Goal: Transaction & Acquisition: Book appointment/travel/reservation

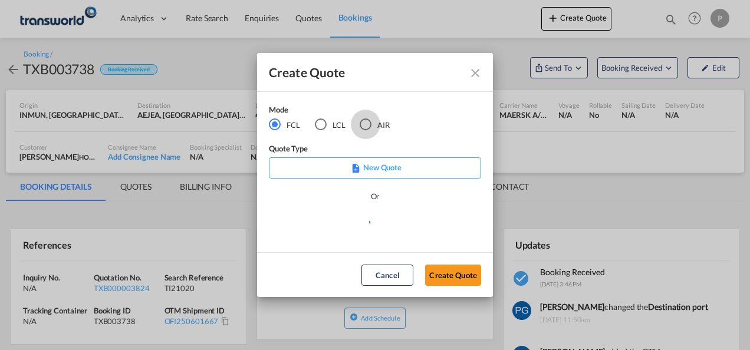
click at [363, 123] on div "AIR" at bounding box center [366, 124] width 12 height 12
click at [446, 277] on button "Create Quote" at bounding box center [453, 275] width 56 height 21
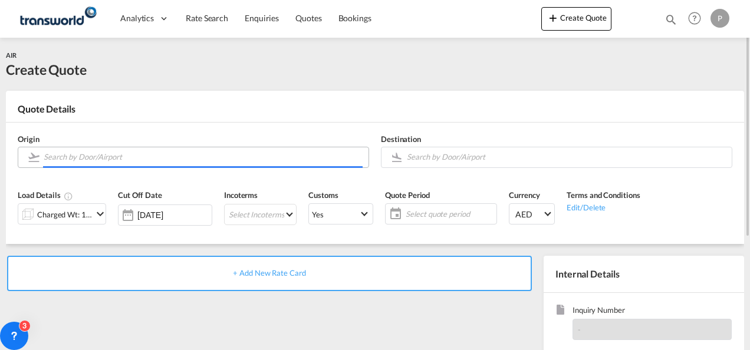
click at [215, 161] on input "Search by Door/Airport" at bounding box center [203, 157] width 319 height 21
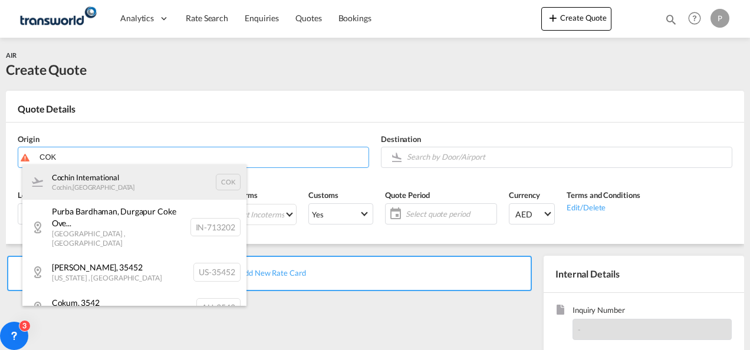
click at [121, 180] on div "Cochin International Cochin , [GEOGRAPHIC_DATA] COK" at bounding box center [134, 181] width 224 height 35
type input "Cochin International, Cochin, COK"
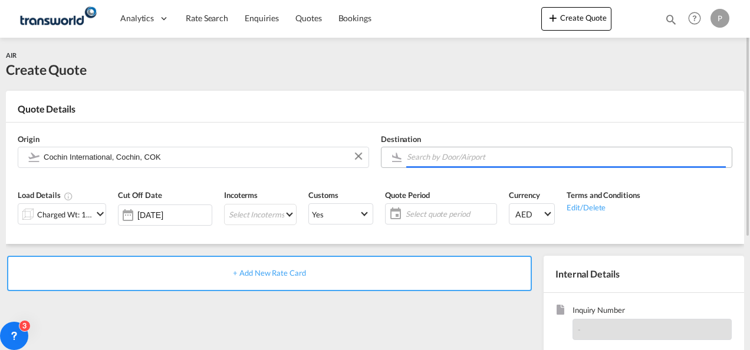
click at [436, 160] on input "Search by Door/Airport" at bounding box center [566, 157] width 319 height 21
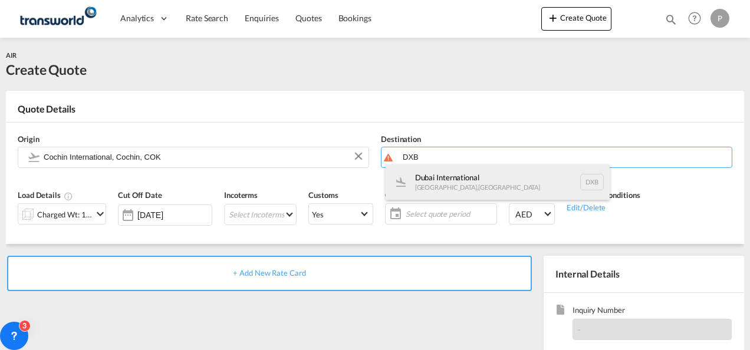
click at [442, 177] on div "Dubai International [GEOGRAPHIC_DATA] , [GEOGRAPHIC_DATA] DXB" at bounding box center [498, 181] width 224 height 35
type input "Dubai International, [GEOGRAPHIC_DATA], DXB"
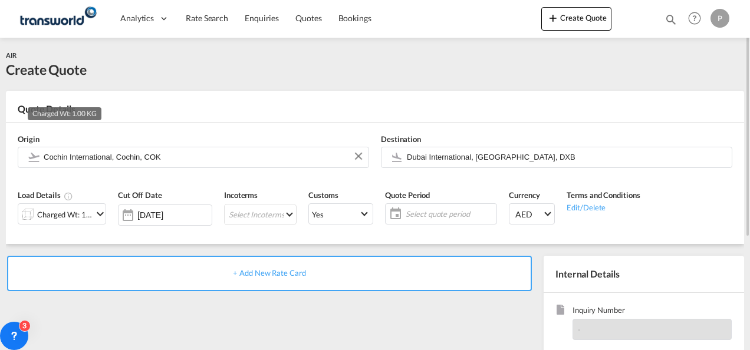
click at [77, 210] on div "Charged Wt: 1.00 KG" at bounding box center [64, 214] width 55 height 17
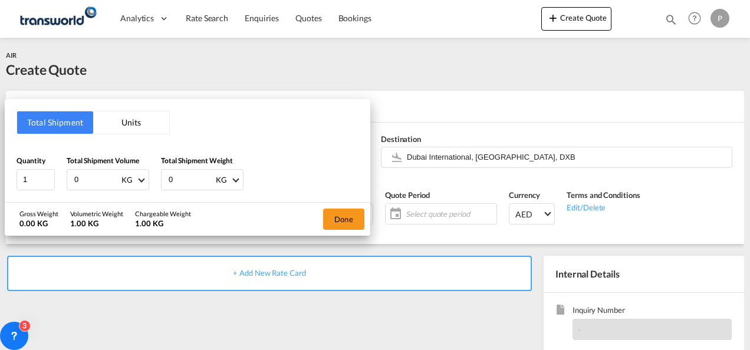
click at [84, 176] on input "0" at bounding box center [96, 180] width 47 height 20
type input "4691"
click at [185, 177] on input "0" at bounding box center [190, 180] width 47 height 20
type input "4691"
click at [350, 215] on button "Done" at bounding box center [343, 219] width 41 height 21
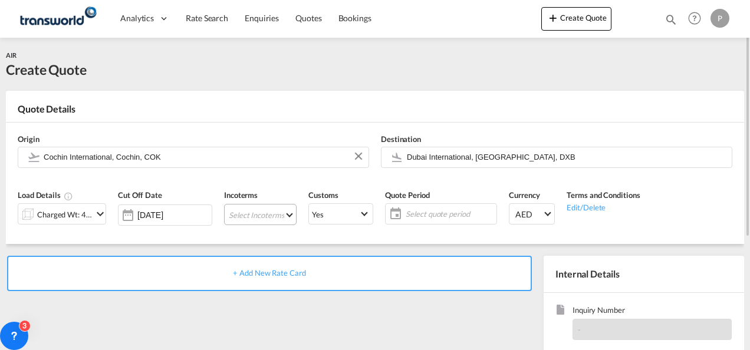
click at [262, 214] on md-select "Select Incoterms DPU - import Delivery at Place Unloaded EXW - export Ex Works …" at bounding box center [260, 214] width 73 height 21
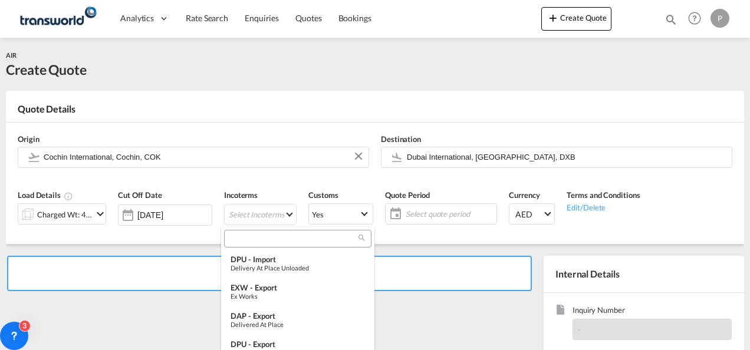
click at [266, 239] on input "search" at bounding box center [293, 238] width 131 height 11
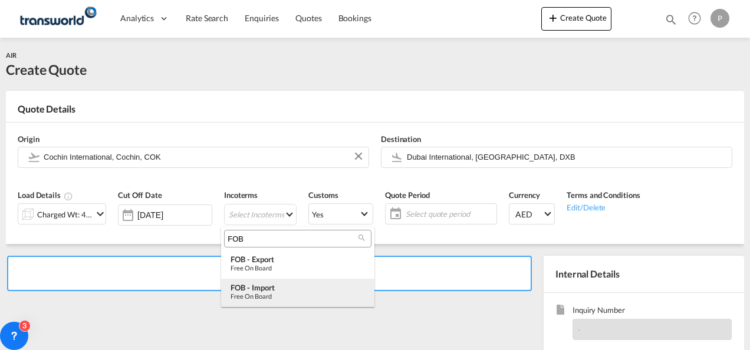
type input "FOB"
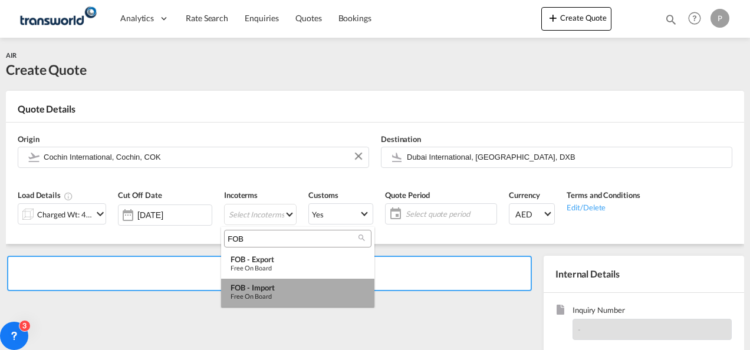
click at [280, 292] on div "Free on Board" at bounding box center [297, 296] width 134 height 8
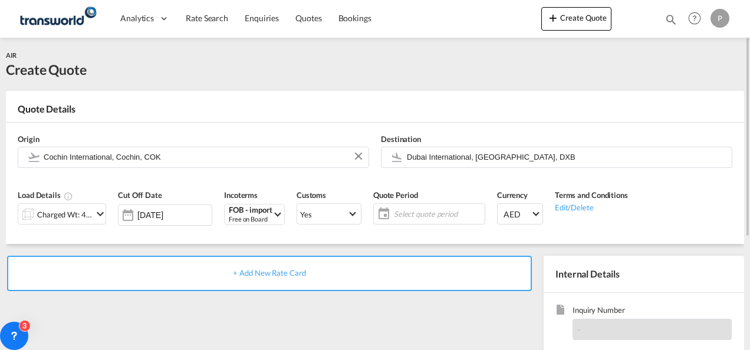
click at [406, 210] on span "Select quote period" at bounding box center [438, 214] width 88 height 11
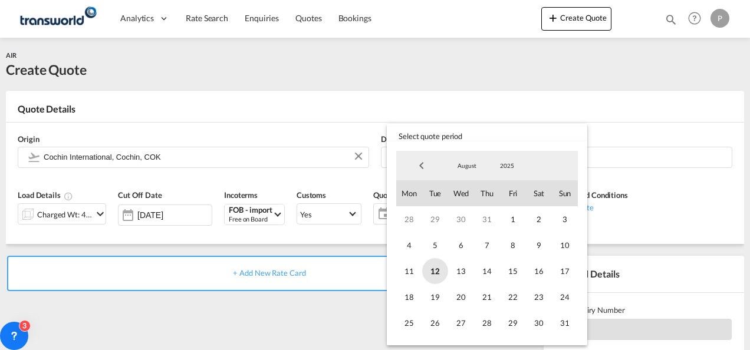
click at [440, 265] on span "12" at bounding box center [435, 271] width 26 height 26
click at [562, 322] on span "31" at bounding box center [565, 323] width 26 height 26
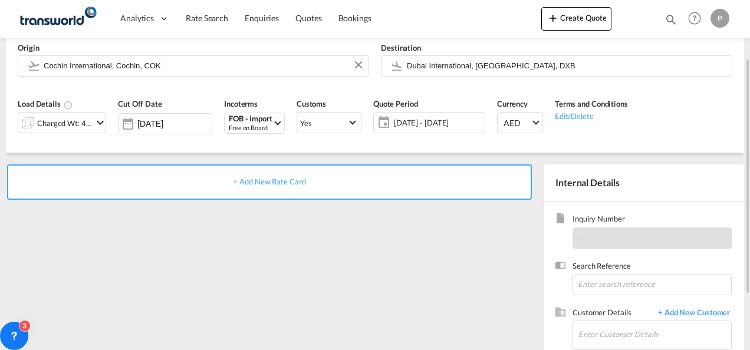
scroll to position [102, 0]
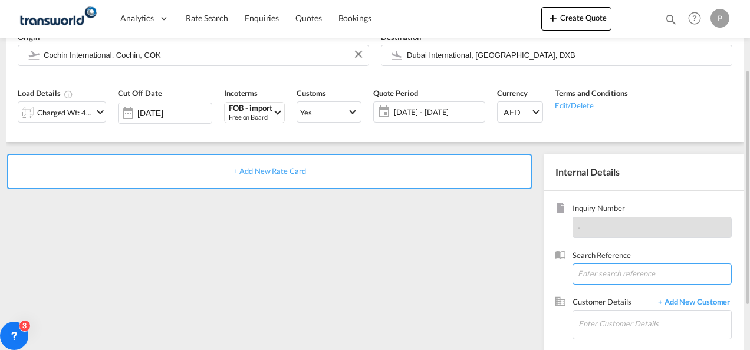
click at [588, 271] on input at bounding box center [651, 274] width 159 height 21
paste input "17614518560"
type input "17614518560"
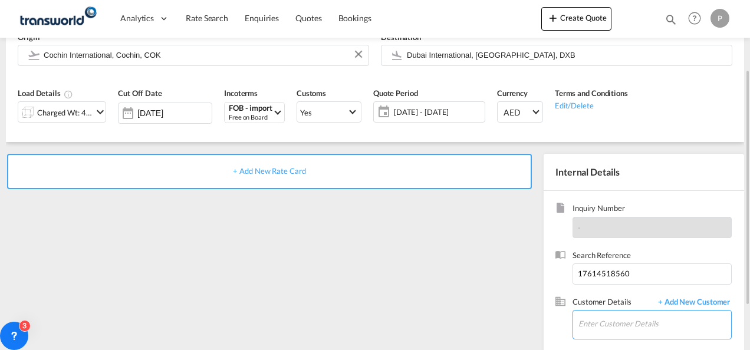
click at [589, 321] on input "Enter Customer Details" at bounding box center [654, 324] width 153 height 27
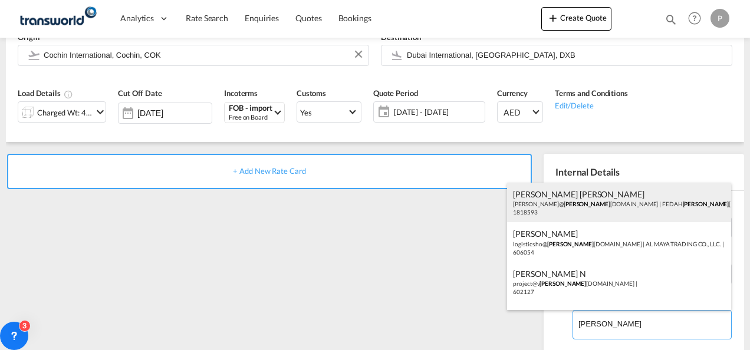
click at [609, 215] on div "[PERSON_NAME] [PERSON_NAME] [PERSON_NAME]@ [PERSON_NAME] [DOMAIN_NAME] | FEDAH …" at bounding box center [619, 203] width 224 height 40
type input "FEDAH ALMADINA GOODS WHOLESALERS CO. L.L.C, [PERSON_NAME] [PERSON_NAME], [PERSO…"
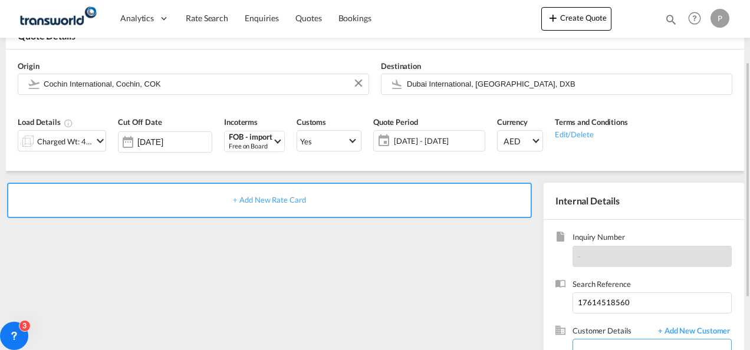
scroll to position [73, 0]
click at [261, 197] on span "+ Add New Rate Card" at bounding box center [269, 200] width 73 height 9
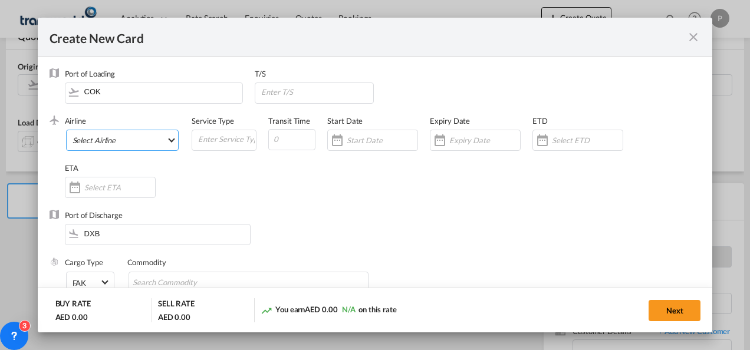
click at [117, 134] on md-select "Select Airline AIR EXPRESS S.A. (1166- / -) CMA CGM Air Cargo (1140-2C / -) DDW…" at bounding box center [122, 140] width 113 height 21
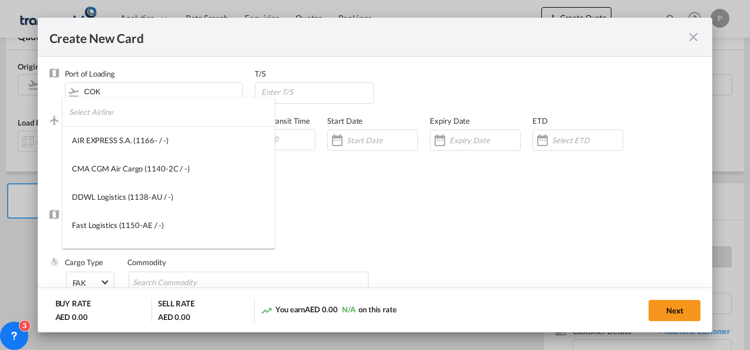
click at [127, 118] on input "search" at bounding box center [172, 112] width 206 height 28
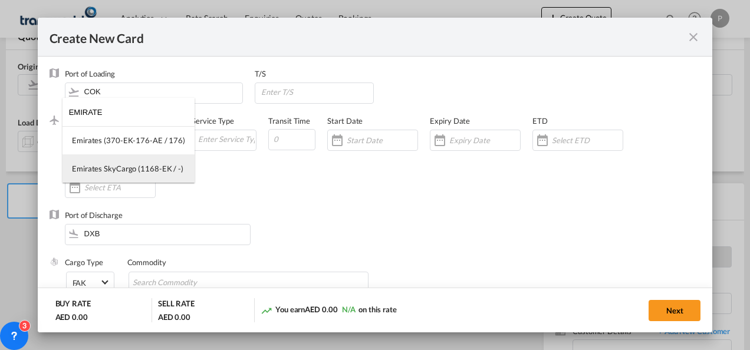
type input "EMIRATE"
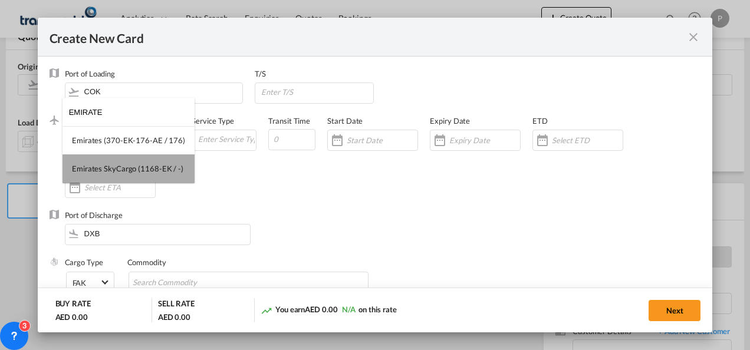
click at [134, 162] on md-option "Emirates SkyCargo (1168-EK / -)" at bounding box center [128, 168] width 132 height 28
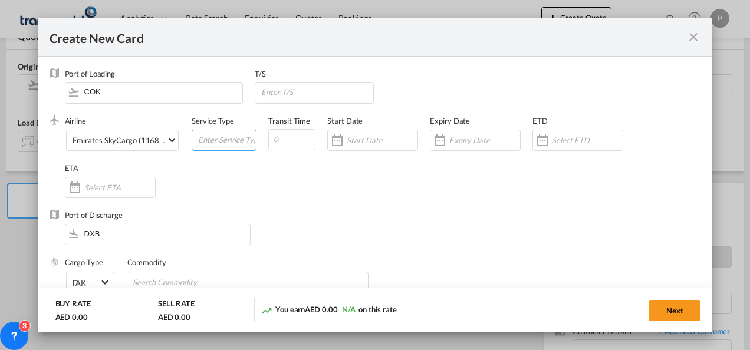
click at [211, 134] on input "Create New CardPort ..." at bounding box center [226, 139] width 59 height 18
type input "FOB IMPORT"
click at [469, 137] on input "Create New CardPort ..." at bounding box center [484, 140] width 71 height 9
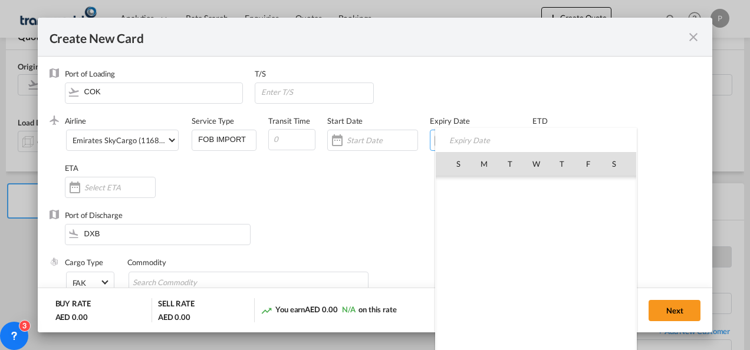
scroll to position [272913, 0]
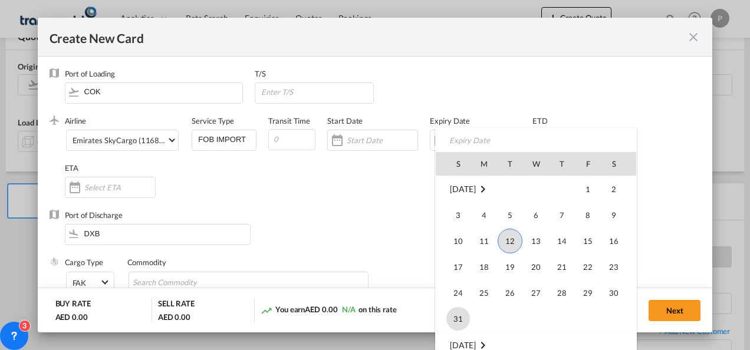
click at [459, 311] on span "31" at bounding box center [458, 319] width 24 height 24
type input "[DATE]"
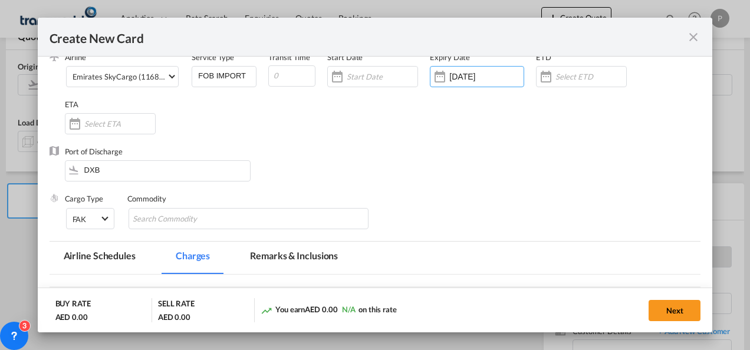
scroll to position [80, 0]
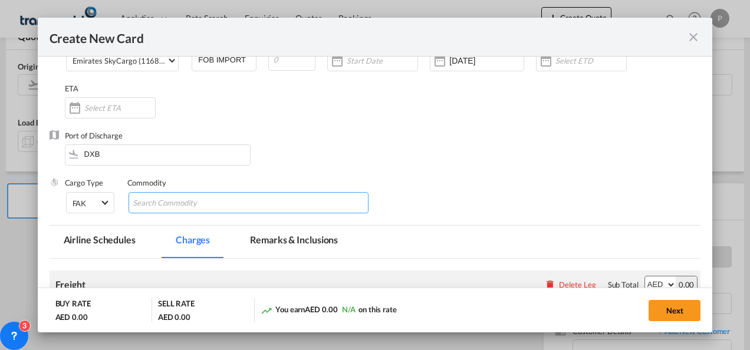
click at [225, 204] on input "Chips input." at bounding box center [187, 203] width 108 height 19
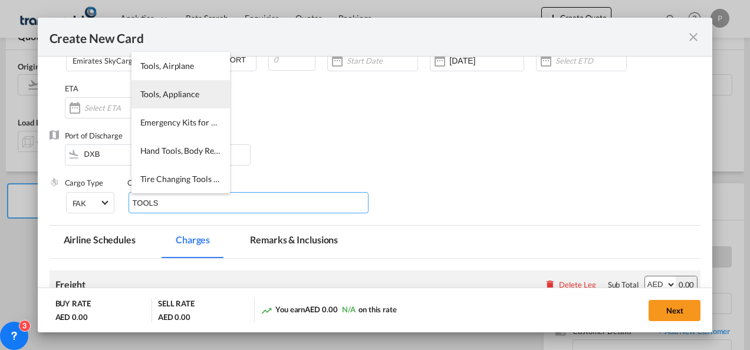
type input "TOOLS"
click at [173, 101] on li "Tools, Appliance" at bounding box center [180, 94] width 98 height 28
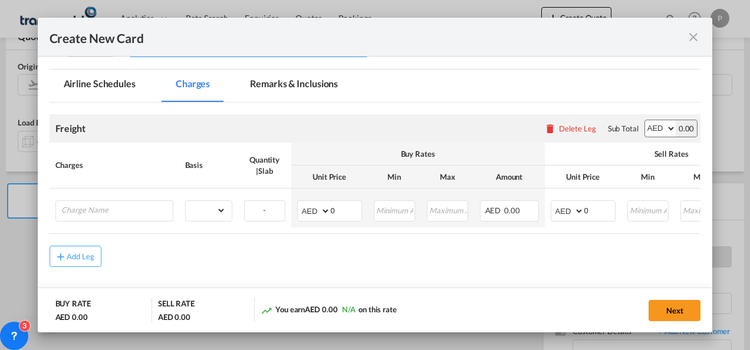
scroll to position [240, 0]
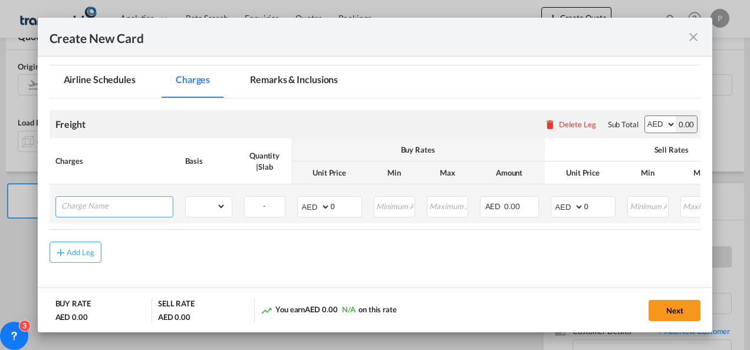
click at [116, 205] on input "Charge Name" at bounding box center [116, 206] width 111 height 18
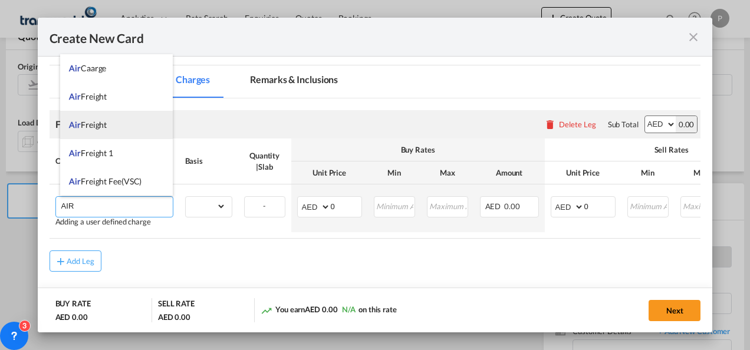
click at [95, 114] on li "Air Freight" at bounding box center [116, 125] width 113 height 28
type input "Air Freight"
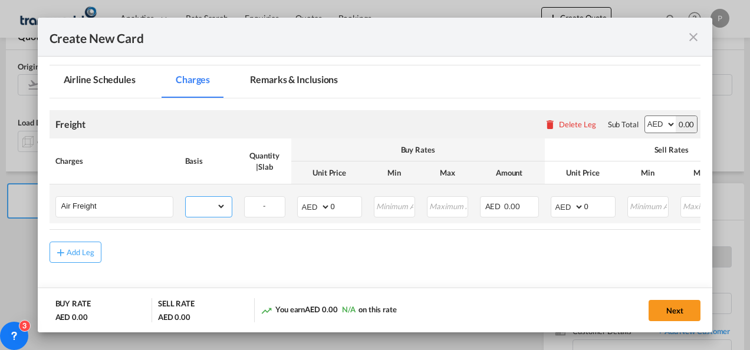
click at [220, 206] on select "gross_weight volumetric_weight per_shipment per_bl per_km % on air freight per_…" at bounding box center [206, 206] width 40 height 19
select select "per_shipment"
click at [186, 197] on select "gross_weight volumetric_weight per_shipment per_bl per_km % on air freight per_…" at bounding box center [206, 206] width 40 height 19
click at [311, 204] on select "AED AFN ALL AMD ANG AOA ARS AUD AWG AZN BAM BBD BDT BGN BHD BIF BMD BND [PERSON…" at bounding box center [314, 207] width 31 height 17
select select "string:USD"
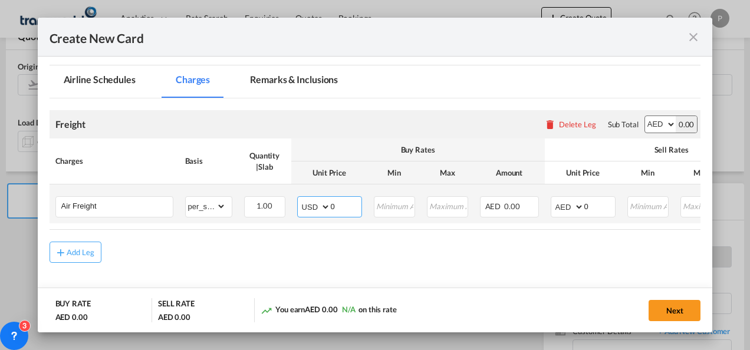
click at [299, 199] on select "AED AFN ALL AMD ANG AOA ARS AUD AWG AZN BAM BBD BDT BGN BHD BIF BMD BND [PERSON…" at bounding box center [314, 207] width 31 height 17
click at [342, 203] on input "0" at bounding box center [346, 206] width 31 height 18
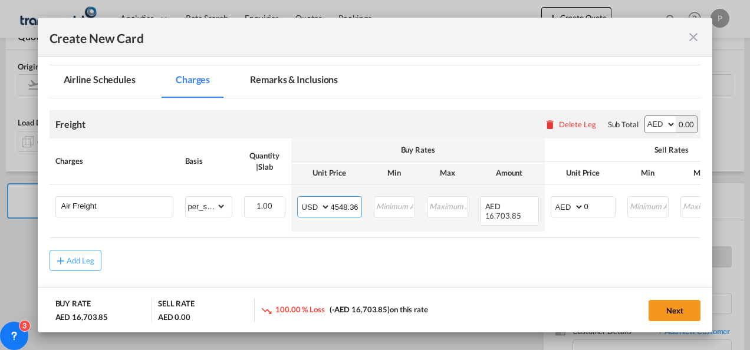
type input "4548.36"
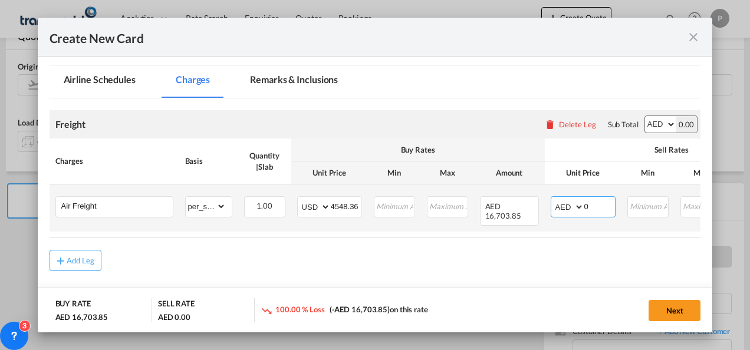
click at [558, 202] on select "AED AFN ALL AMD ANG AOA ARS AUD AWG AZN BAM BBD BDT BGN BHD BIF BMD BND [PERSON…" at bounding box center [568, 207] width 31 height 17
select select "string:USD"
click at [553, 199] on select "AED AFN ALL AMD ANG AOA ARS AUD AWG AZN BAM BBD BDT BGN BHD BIF BMD BND [PERSON…" at bounding box center [568, 207] width 31 height 17
click at [602, 206] on input "0" at bounding box center [599, 206] width 31 height 18
type input "5938.75"
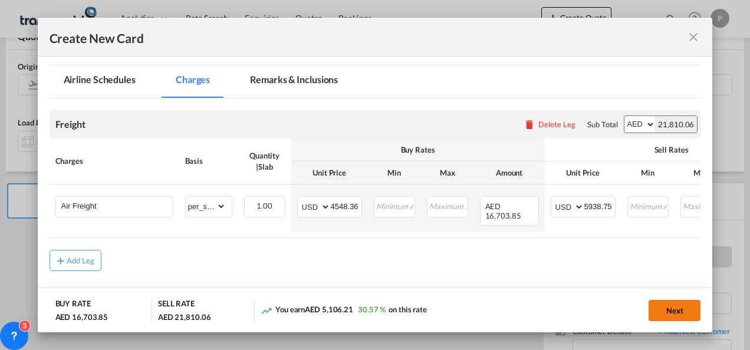
click at [672, 309] on button "Next" at bounding box center [674, 310] width 52 height 21
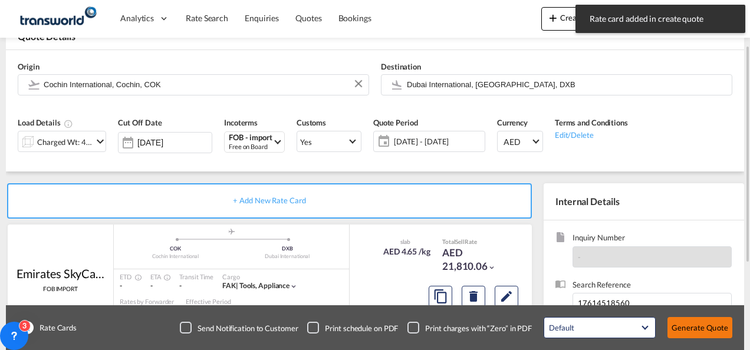
click at [696, 326] on button "Generate Quote" at bounding box center [699, 327] width 65 height 21
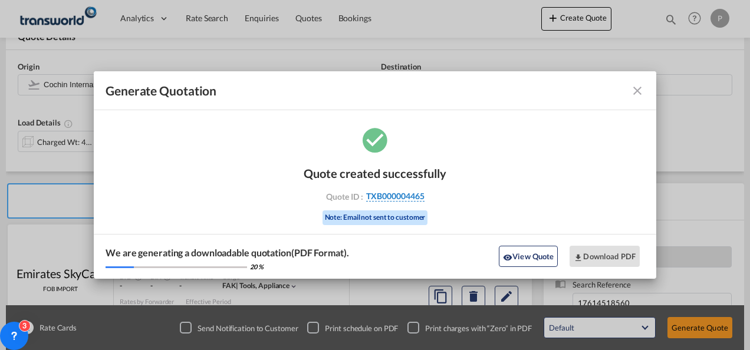
click at [416, 196] on span "TXB000004465" at bounding box center [395, 196] width 58 height 11
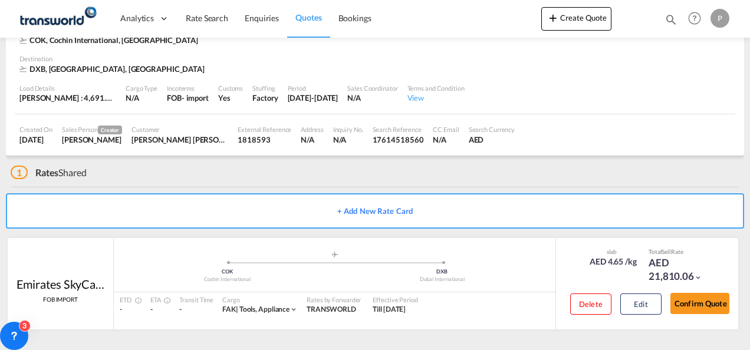
scroll to position [72, 0]
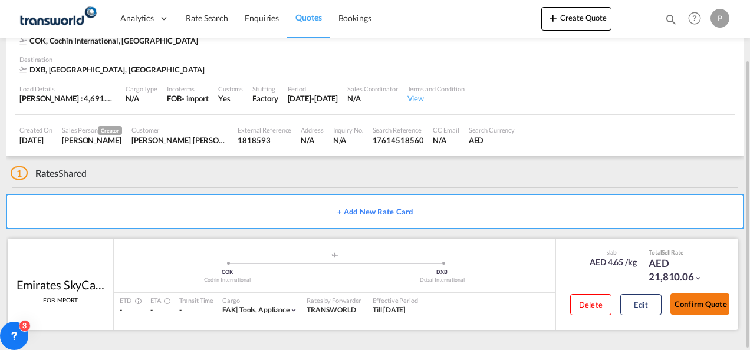
click at [694, 303] on button "Confirm Quote" at bounding box center [699, 304] width 59 height 21
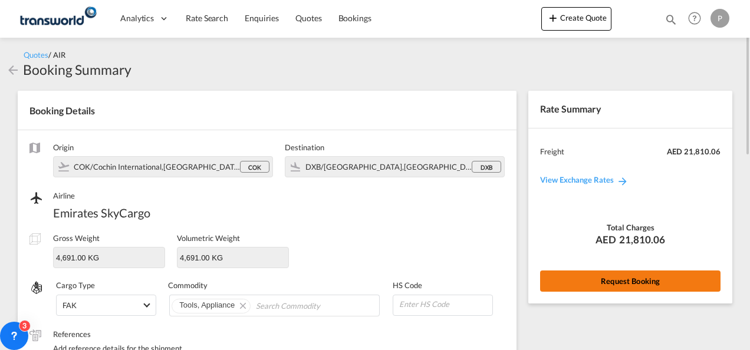
click at [593, 283] on button "Request Booking" at bounding box center [630, 281] width 180 height 21
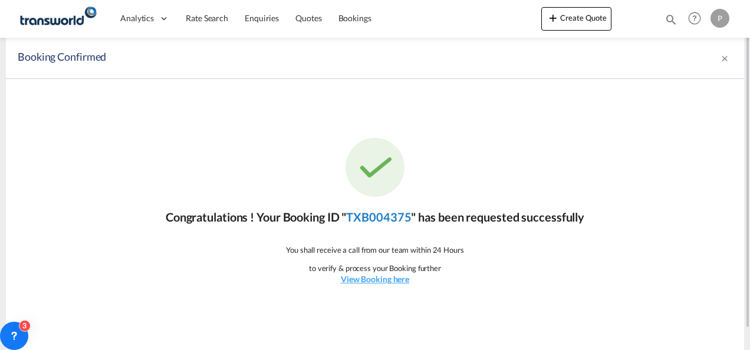
click at [384, 218] on link "TXB004375" at bounding box center [378, 217] width 65 height 14
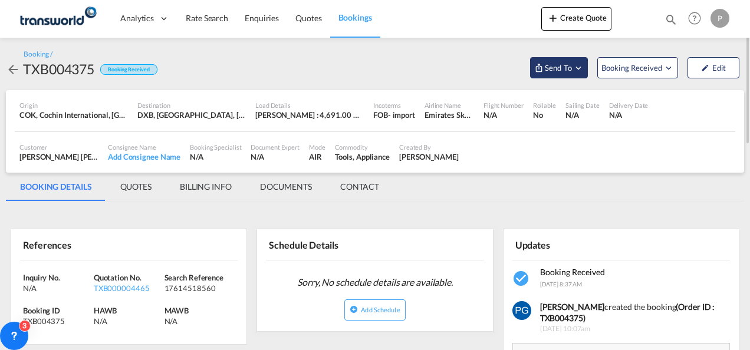
click at [562, 62] on span "Send To" at bounding box center [558, 68] width 29 height 12
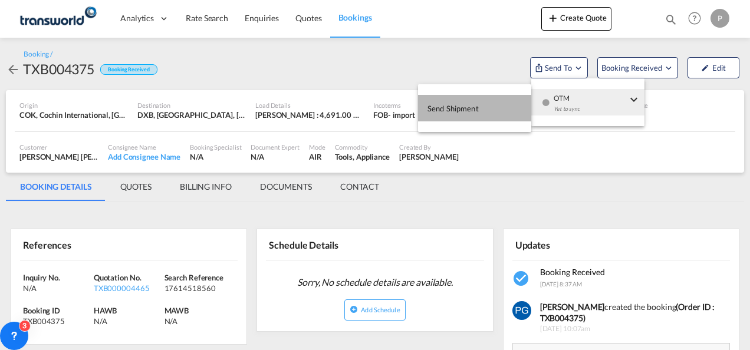
click at [483, 117] on button "Send Shipment" at bounding box center [474, 108] width 113 height 27
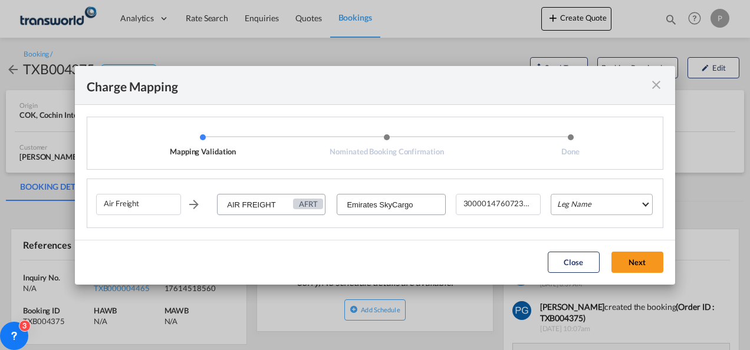
click at [606, 206] on md-select "Leg Name HANDLING ORIGIN HANDLING DESTINATION OTHERS TL PICK UP CUSTOMS ORIGIN …" at bounding box center [602, 204] width 102 height 21
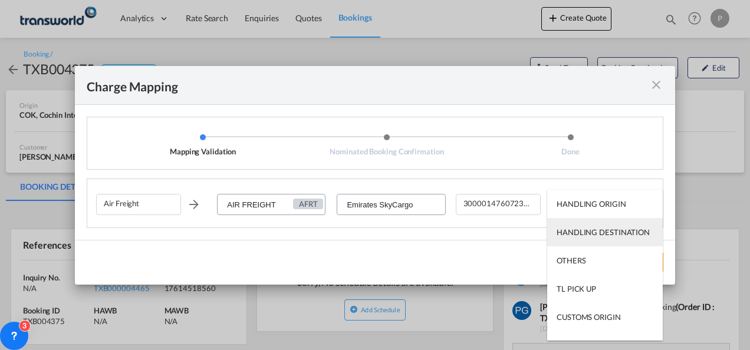
scroll to position [75, 0]
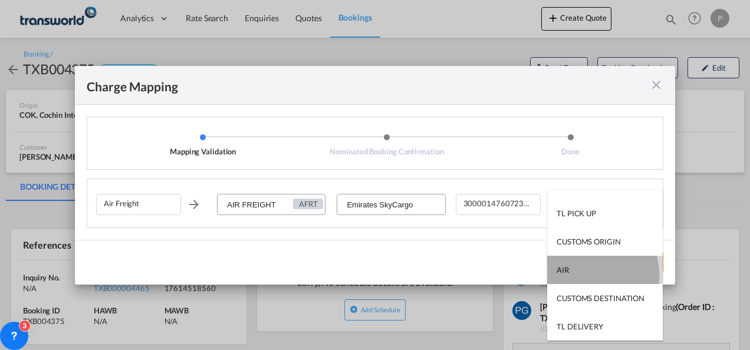
click at [579, 276] on md-option "AIR" at bounding box center [605, 270] width 116 height 28
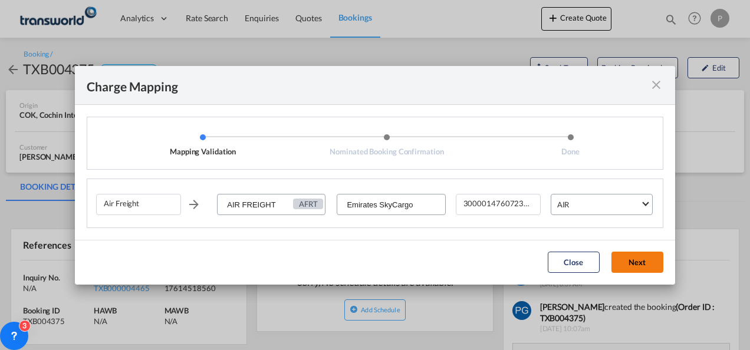
click at [633, 266] on button "Next" at bounding box center [637, 262] width 52 height 21
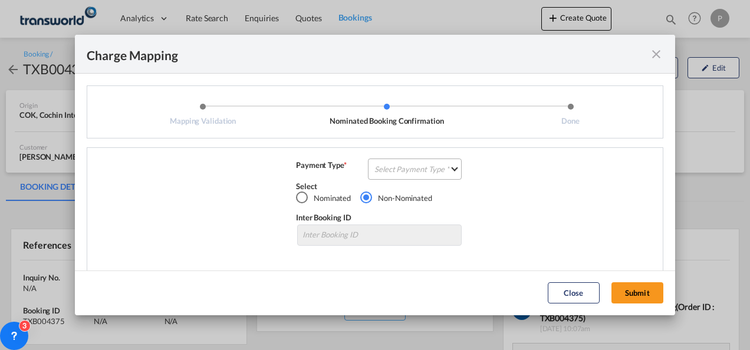
click at [396, 172] on md-select "Select Payment Type COLLECT PREPAID" at bounding box center [415, 169] width 94 height 21
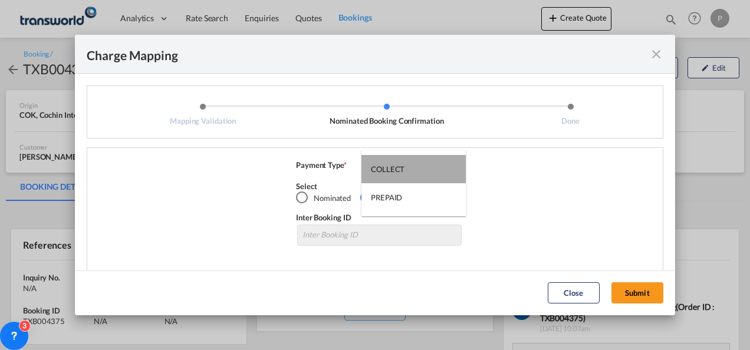
click at [396, 172] on div "COLLECT" at bounding box center [388, 169] width 34 height 11
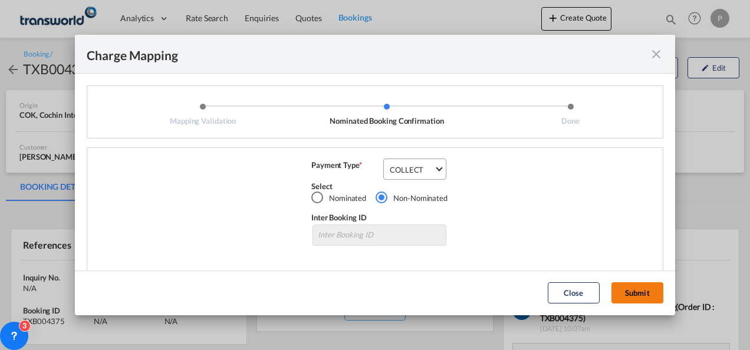
click at [630, 285] on button "Submit" at bounding box center [637, 292] width 52 height 21
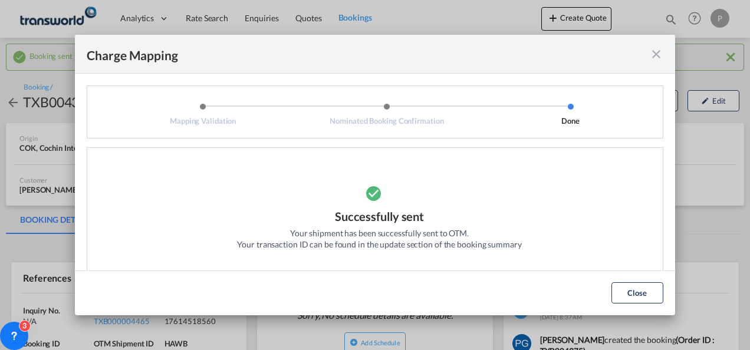
click at [657, 54] on md-icon "icon-close fg-AAA8AD cursor" at bounding box center [656, 54] width 14 height 14
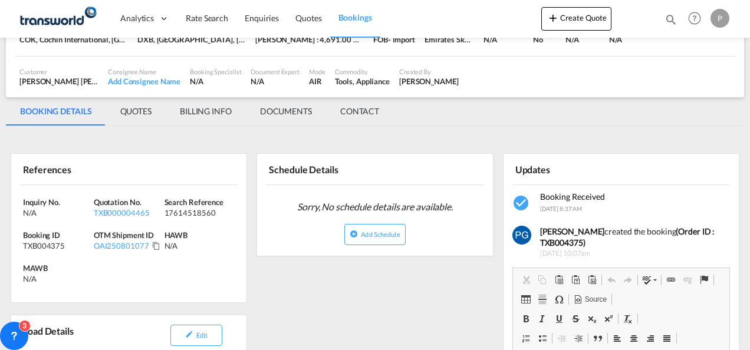
scroll to position [110, 0]
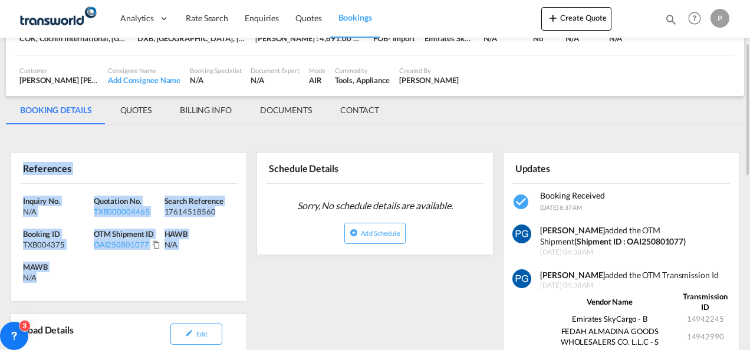
drag, startPoint x: 22, startPoint y: 165, endPoint x: 77, endPoint y: 275, distance: 122.9
click at [77, 275] on div "References Inquiry No. N/A Quotation No. TXB000004465 Search Reference 17614518…" at bounding box center [129, 227] width 236 height 150
copy div "References Inquiry No. N/A Quotation No. TXB000004465 Search Reference 17614518…"
